Goal: Obtain resource: Download file/media

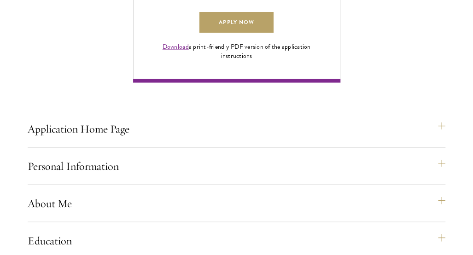
scroll to position [783, 0]
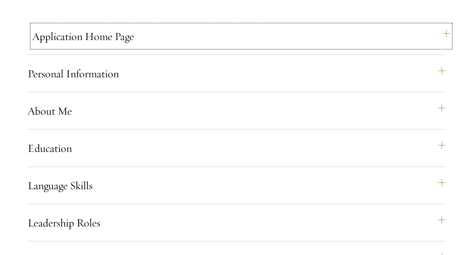
click at [140, 47] on button "Application Home Page" at bounding box center [241, 36] width 418 height 22
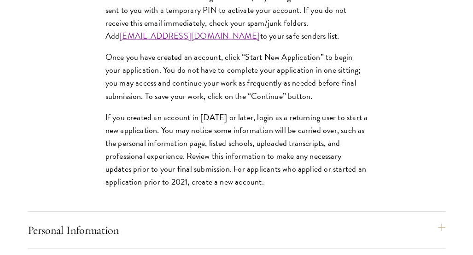
scroll to position [922, 0]
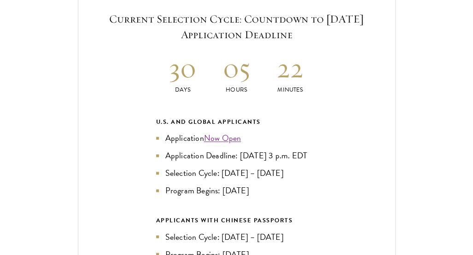
scroll to position [1935, 0]
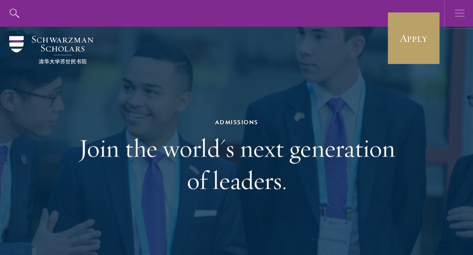
click at [459, 12] on icon "button" at bounding box center [460, 13] width 10 height 27
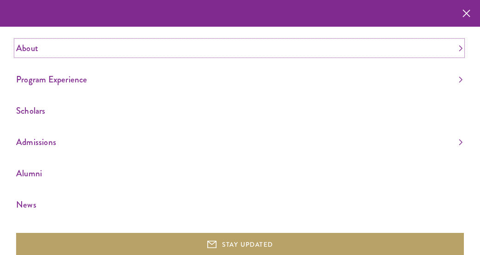
click at [43, 51] on link "About" at bounding box center [239, 48] width 447 height 15
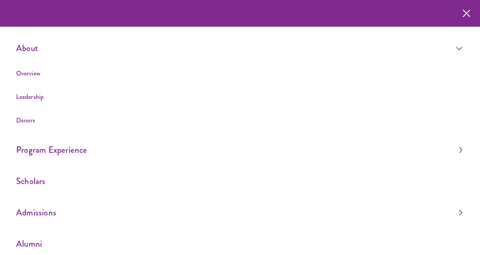
click at [46, 75] on li "Overview" at bounding box center [239, 74] width 447 height 12
click at [34, 72] on link "Overview" at bounding box center [28, 73] width 24 height 9
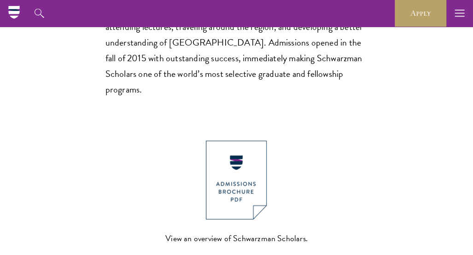
scroll to position [829, 0]
click at [229, 205] on link "View an overview of Schwarzman Scholars. DOWNLOAD" at bounding box center [236, 203] width 142 height 125
